Goal: Check status: Check status

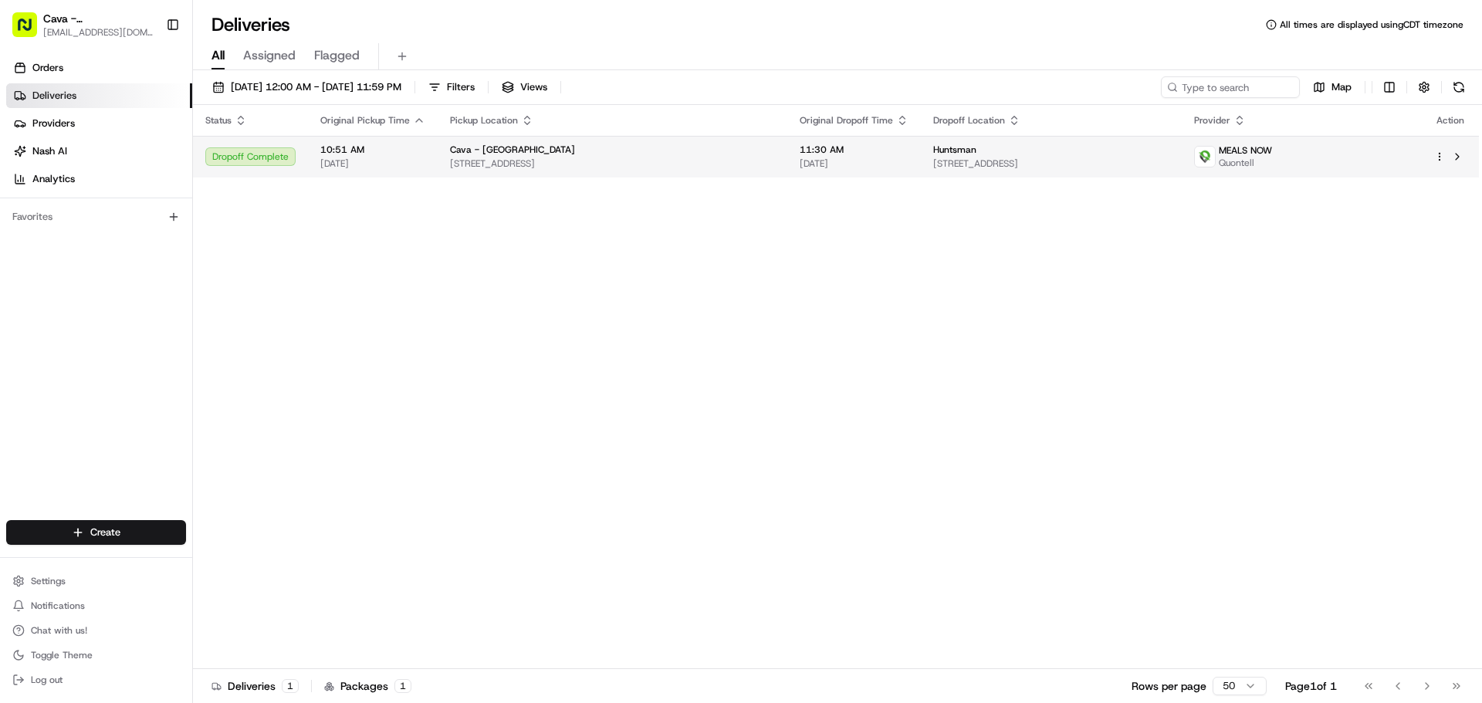
click at [1170, 163] on span "[STREET_ADDRESS]" at bounding box center [1051, 163] width 237 height 12
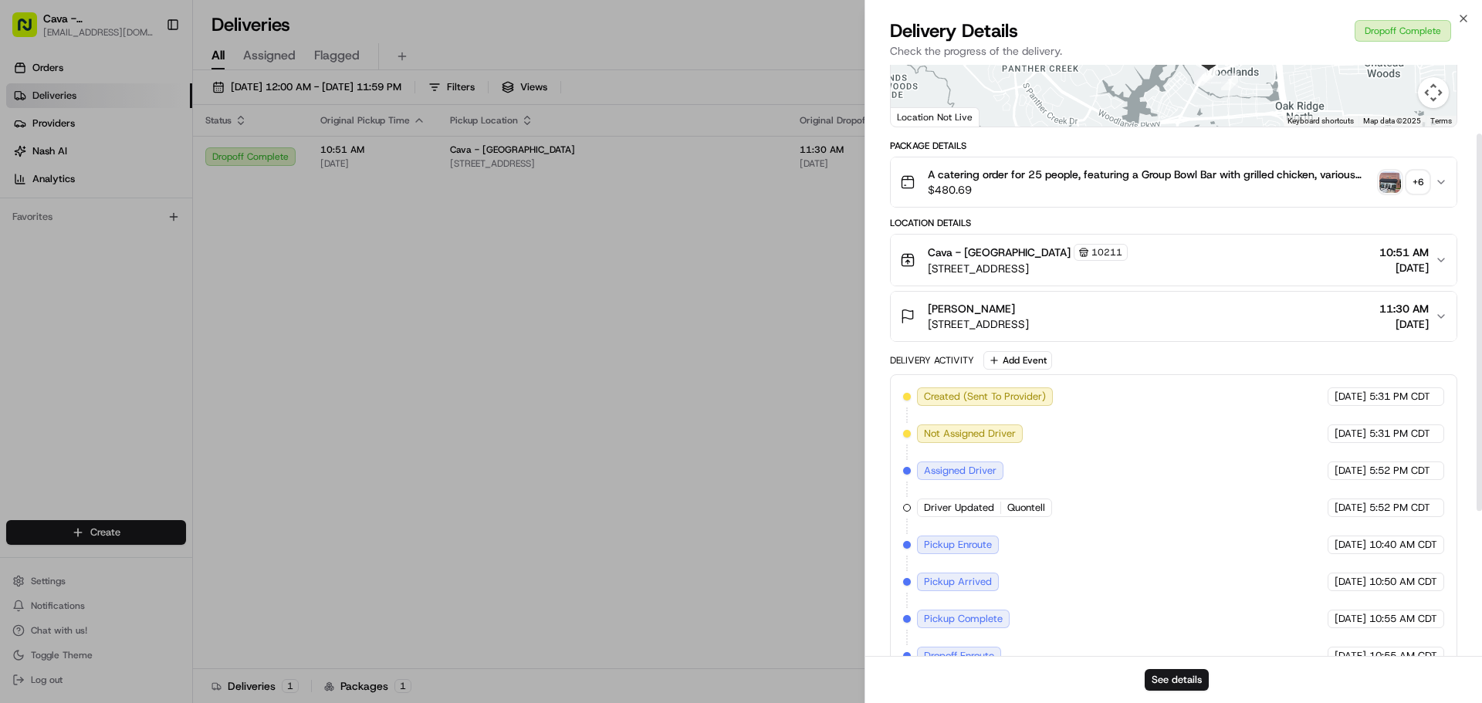
scroll to position [103, 0]
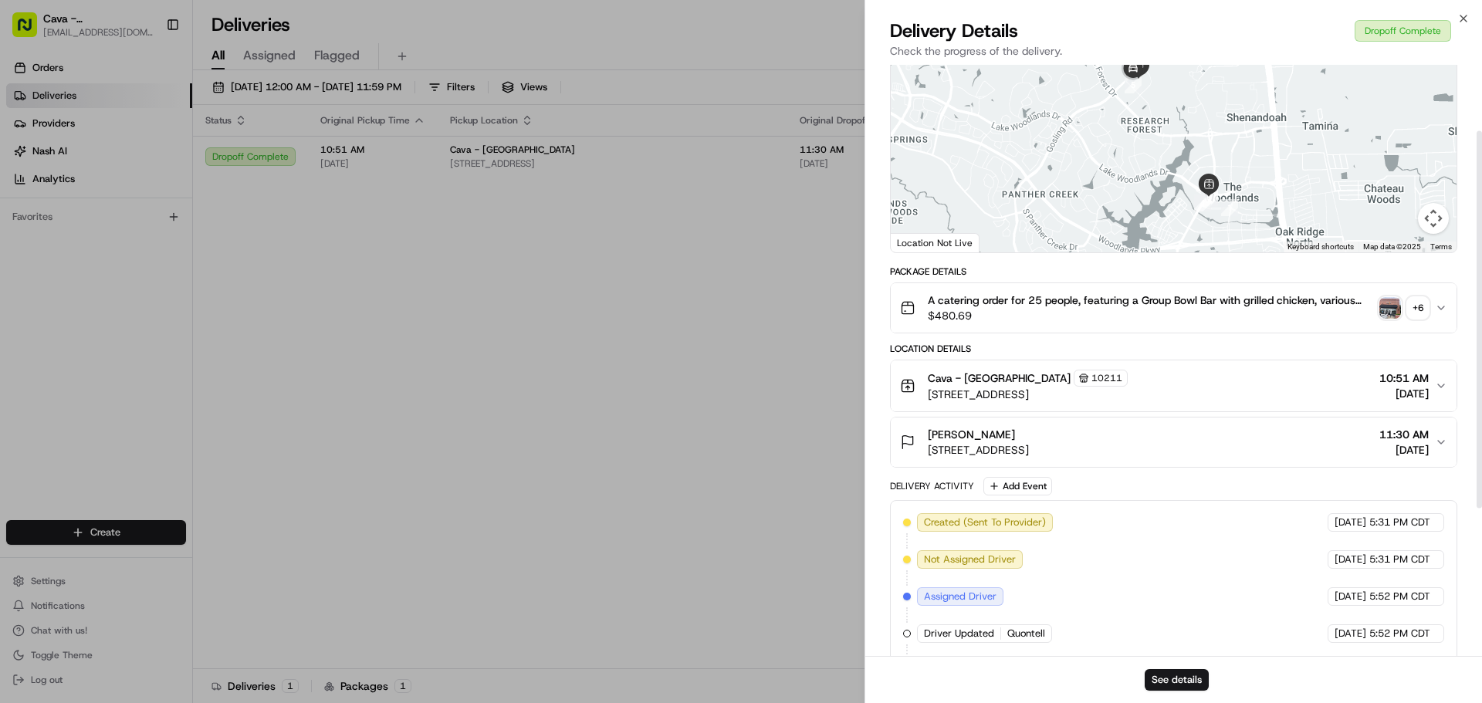
click at [1392, 299] on img "button" at bounding box center [1390, 308] width 22 height 22
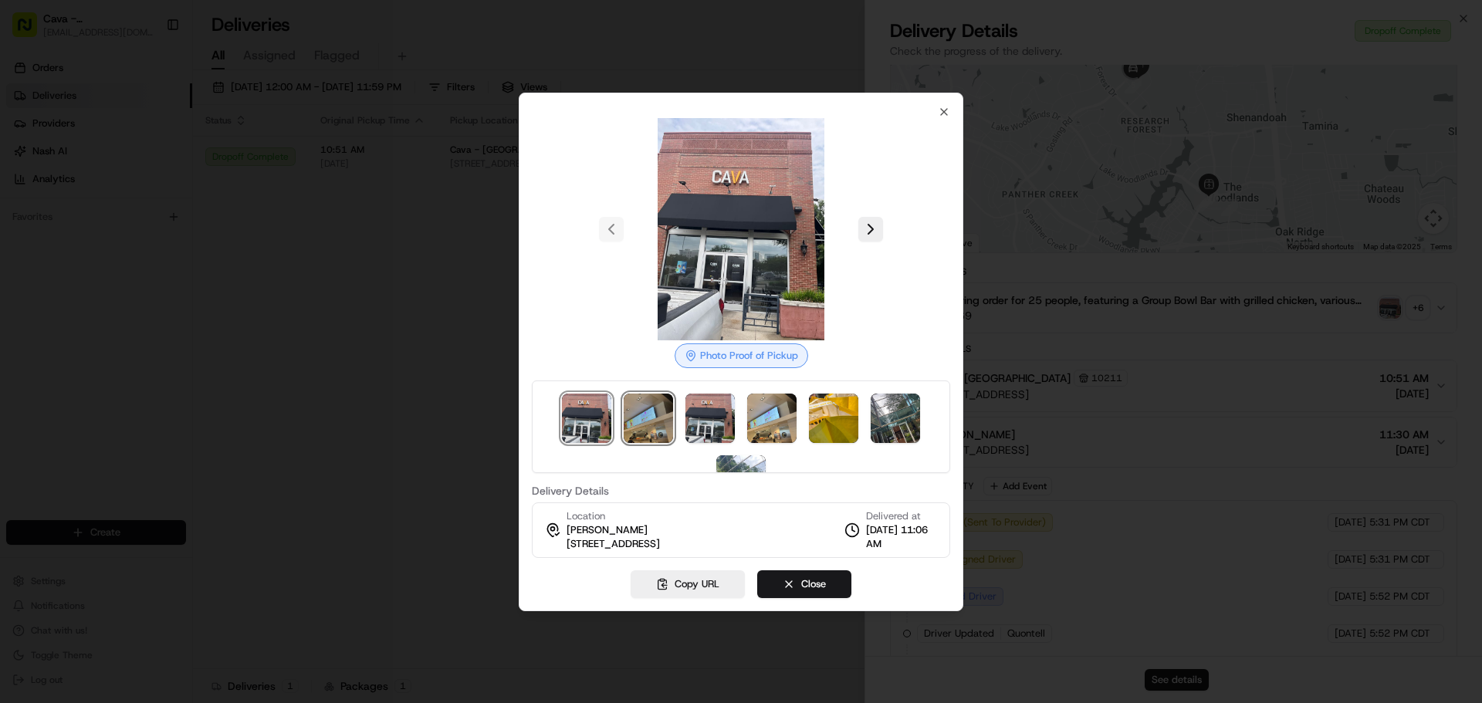
click at [637, 422] on img at bounding box center [648, 418] width 49 height 49
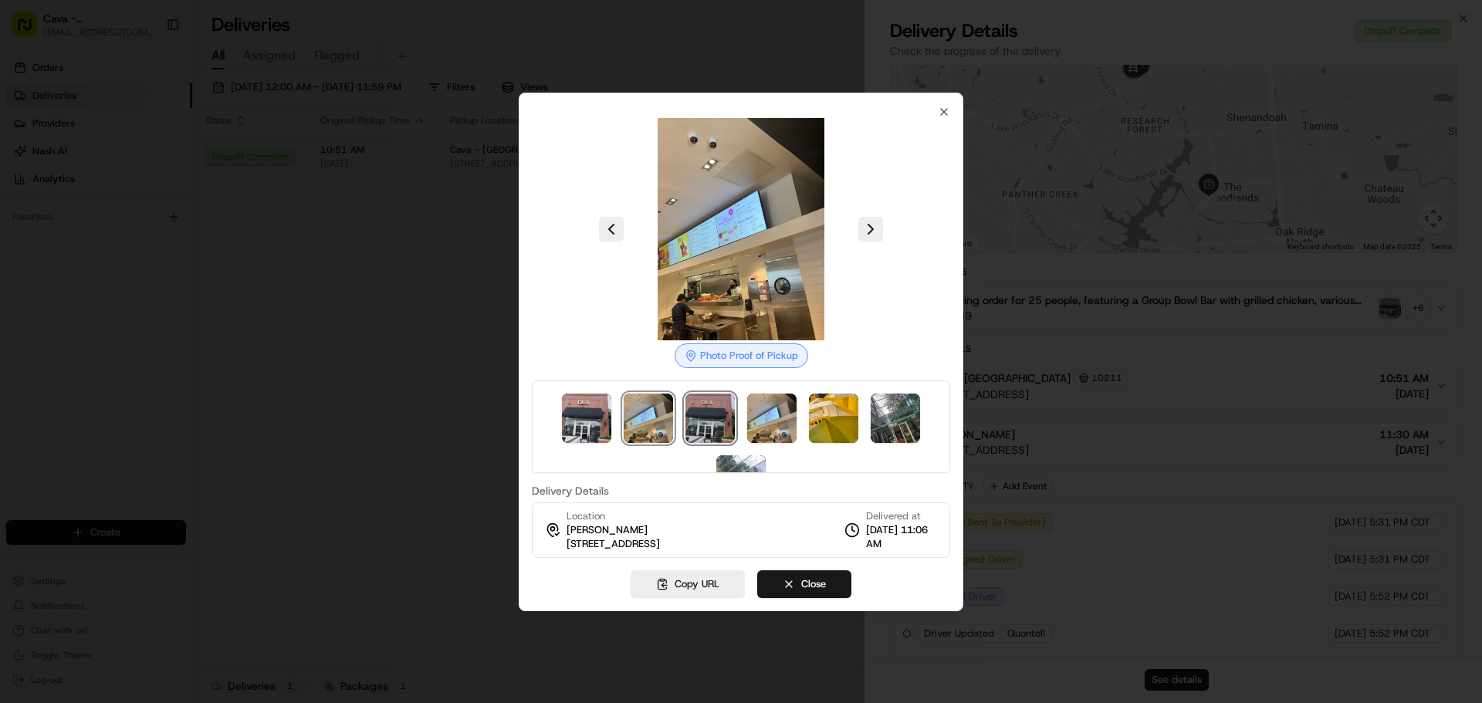
click at [699, 411] on img at bounding box center [709, 418] width 49 height 49
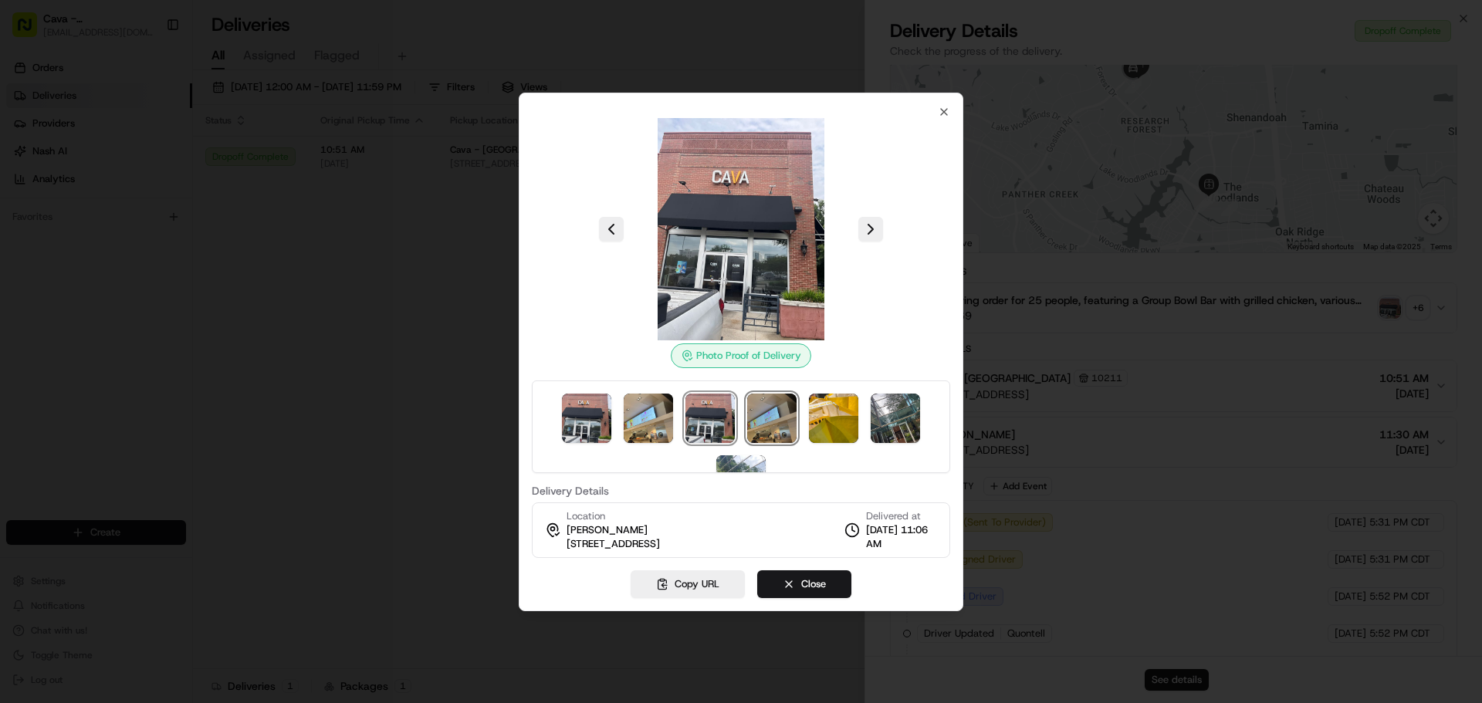
click at [759, 415] on img at bounding box center [771, 418] width 49 height 49
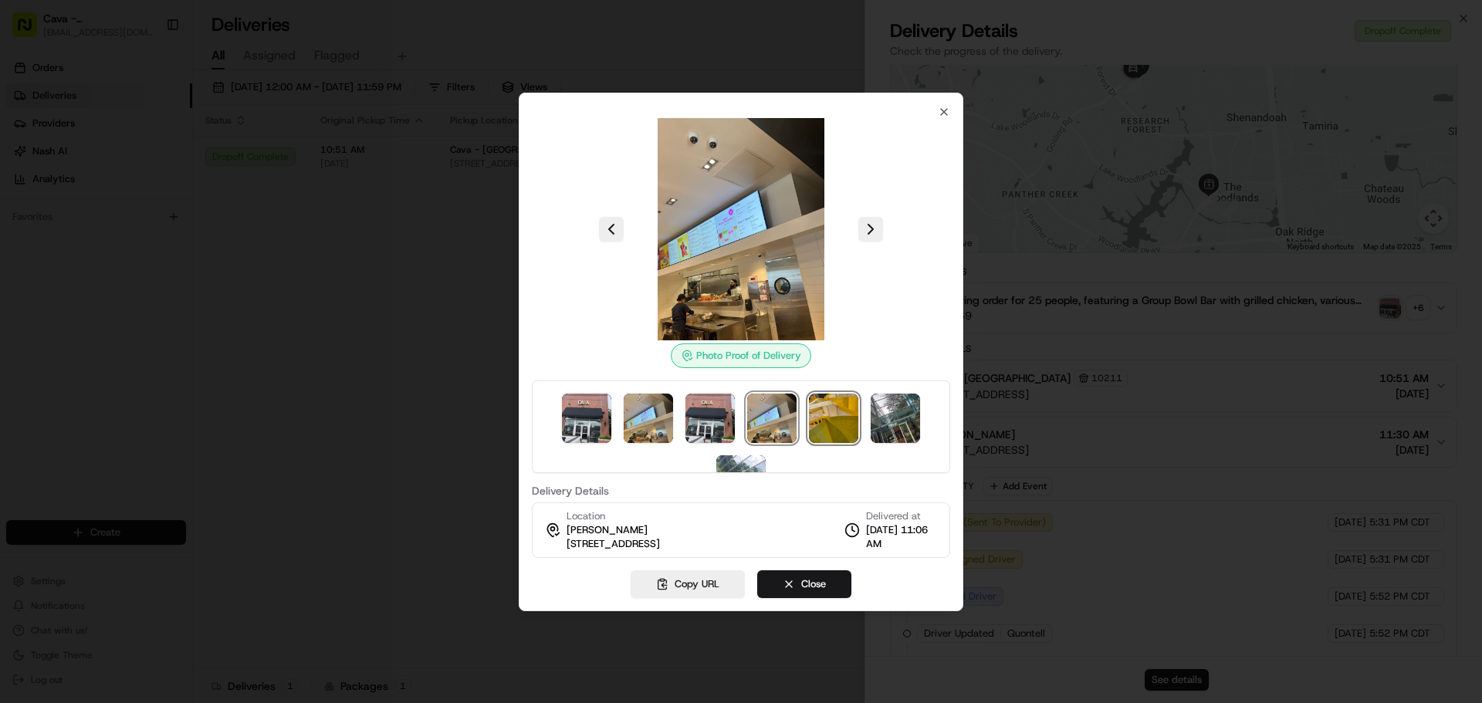
click at [834, 422] on img at bounding box center [833, 418] width 49 height 49
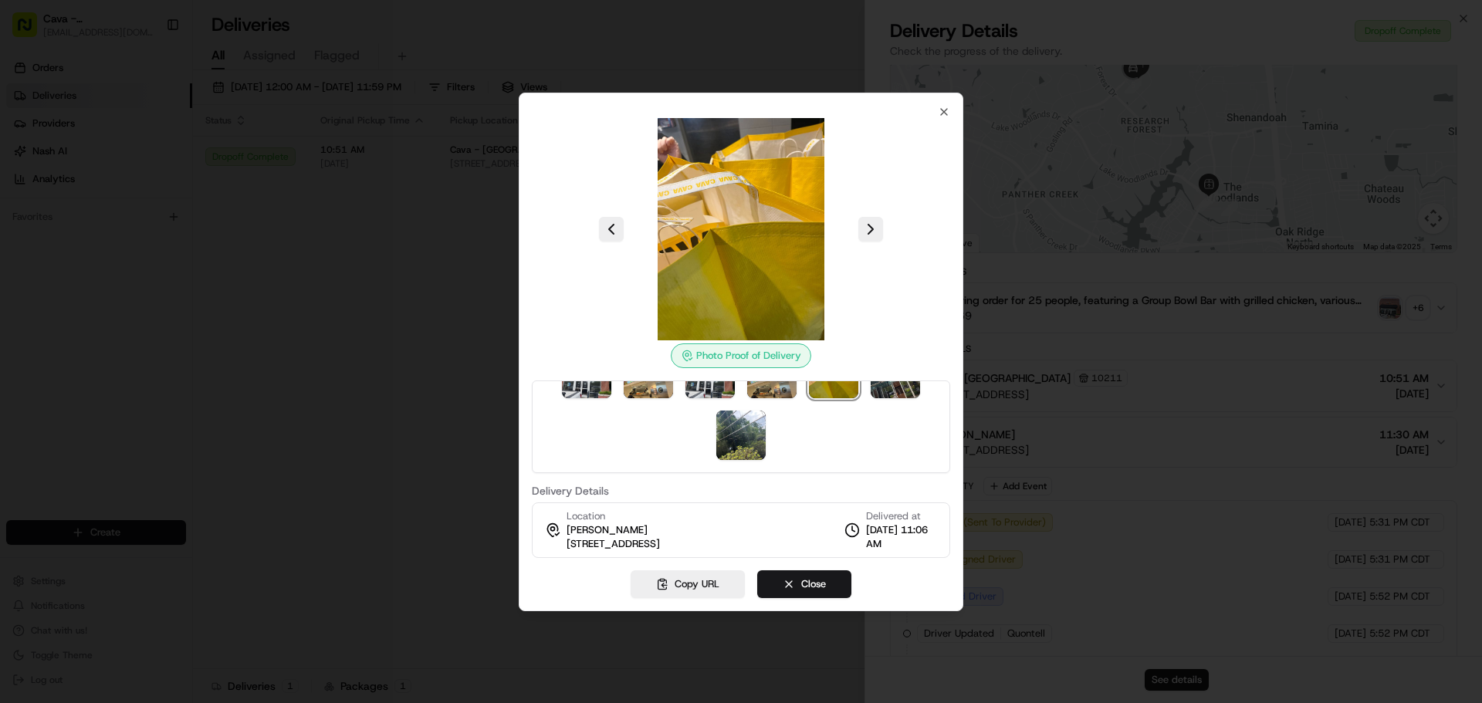
scroll to position [0, 0]
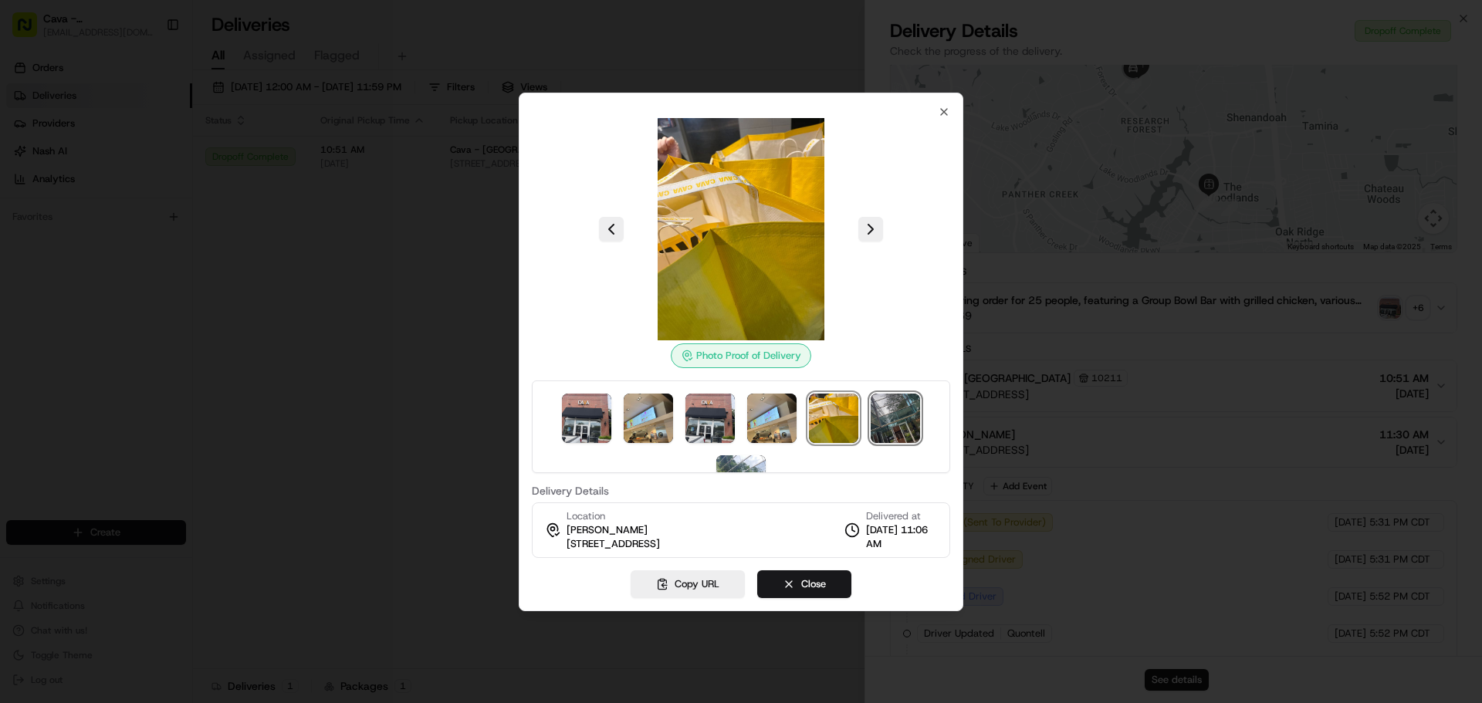
click at [893, 413] on img at bounding box center [895, 418] width 49 height 49
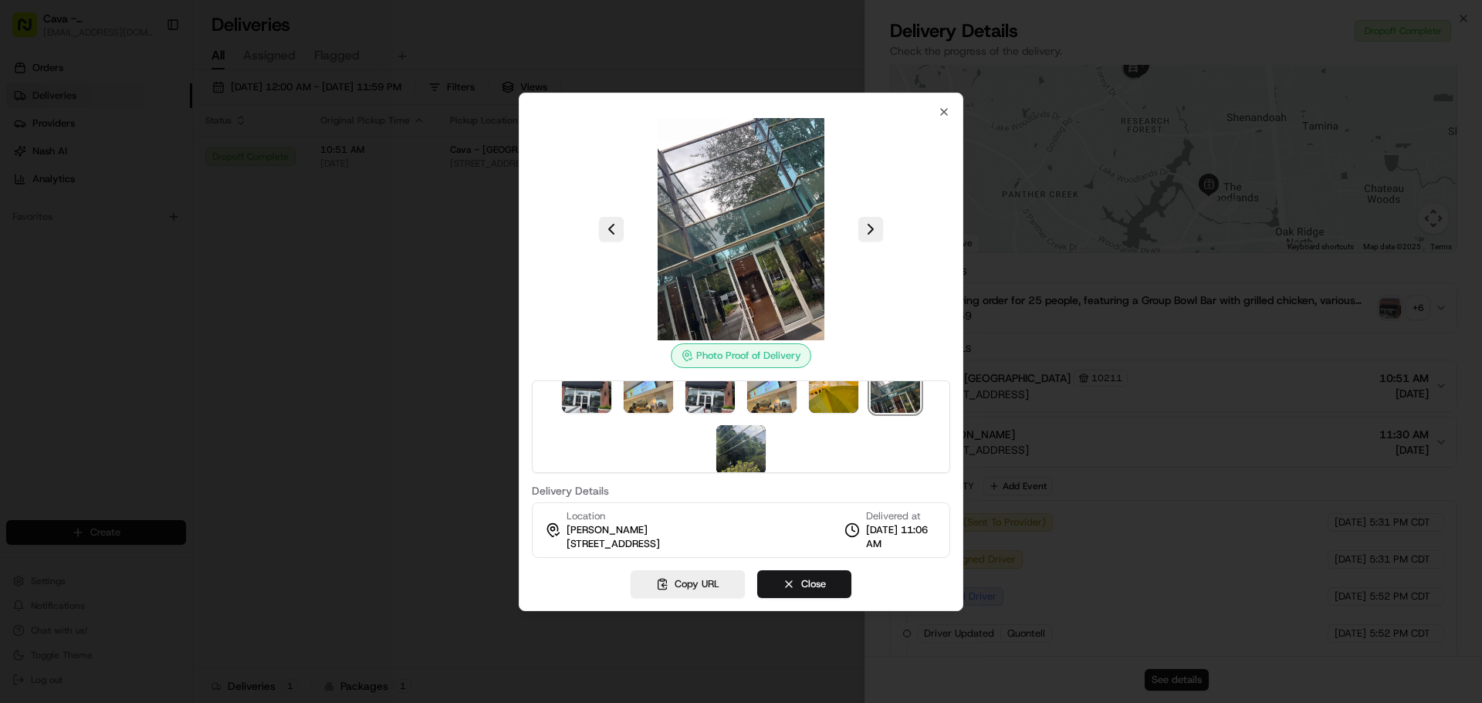
scroll to position [45, 0]
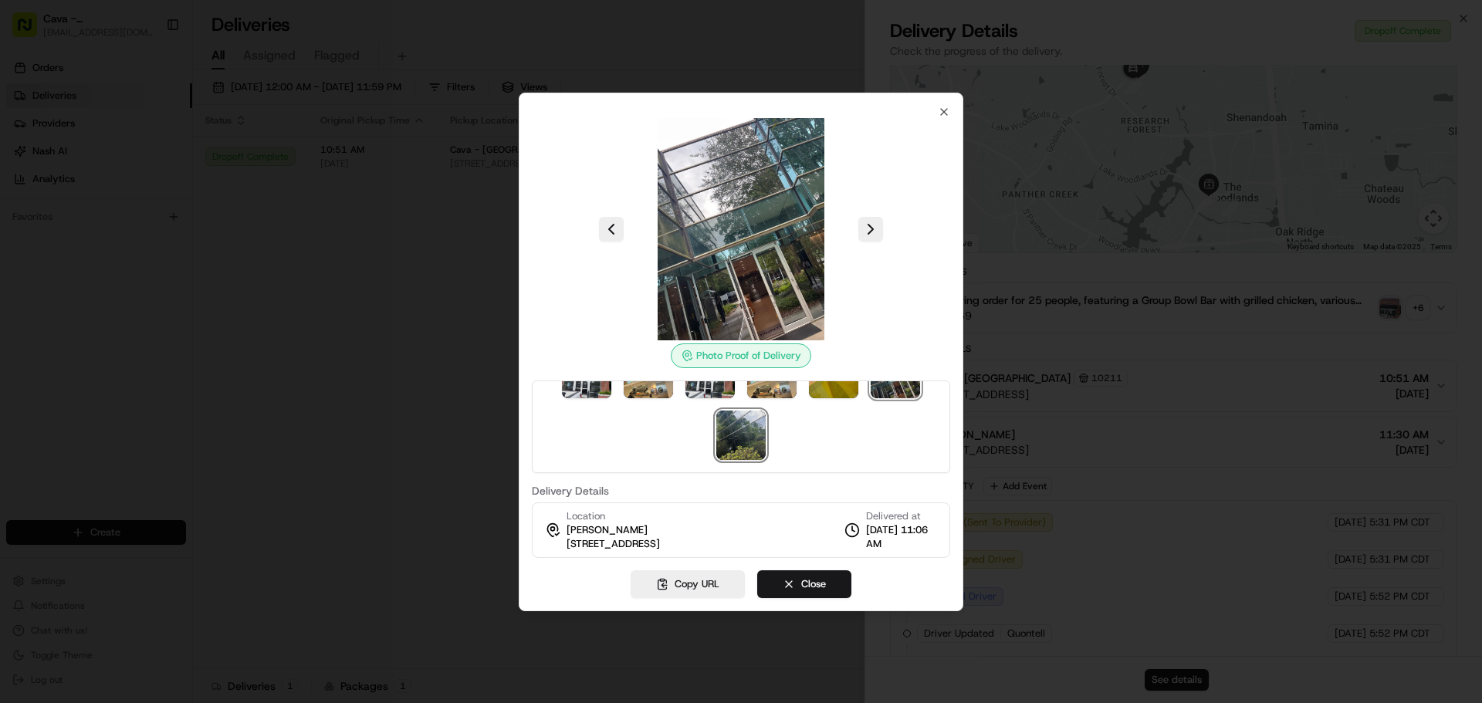
click at [736, 440] on img at bounding box center [740, 435] width 49 height 49
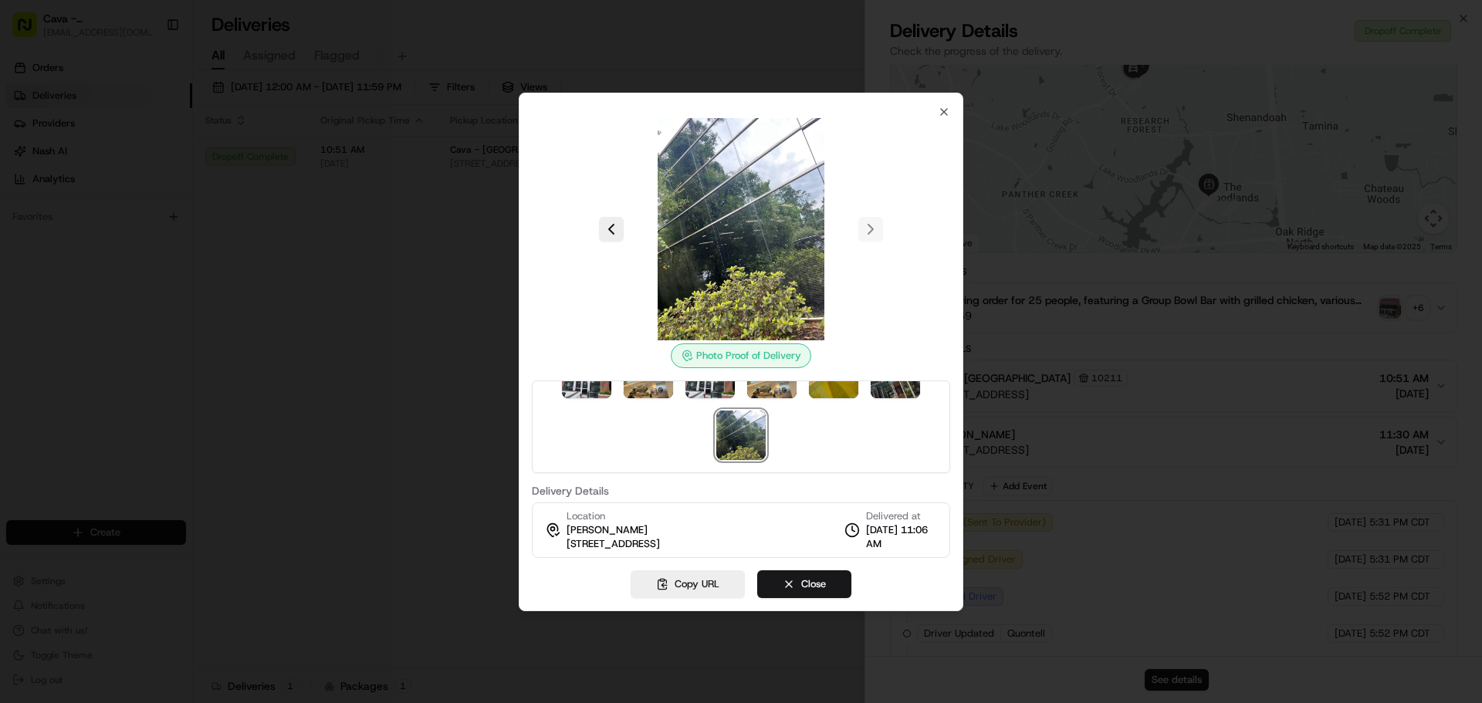
scroll to position [0, 0]
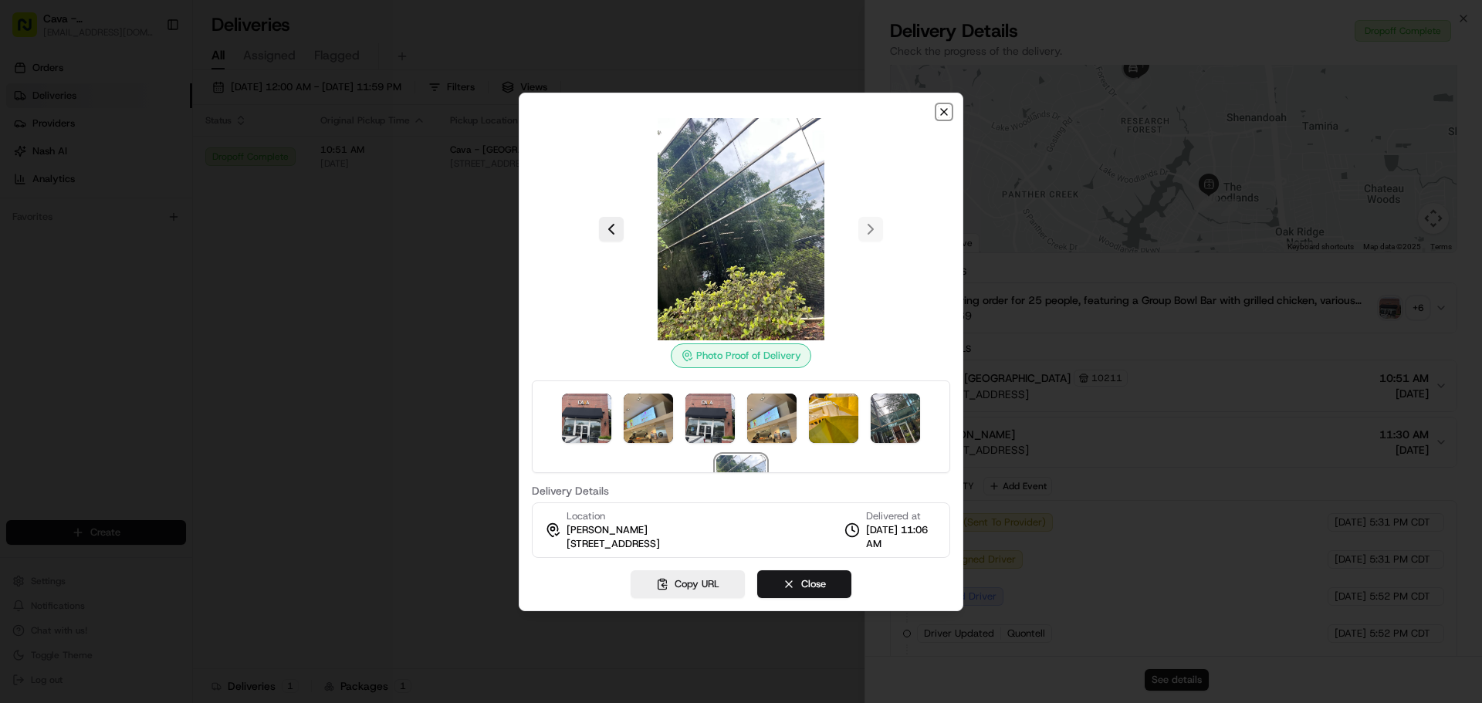
click at [945, 112] on icon "button" at bounding box center [944, 112] width 12 height 12
